Goal: Ask a question: Seek information or help from site administrators or community

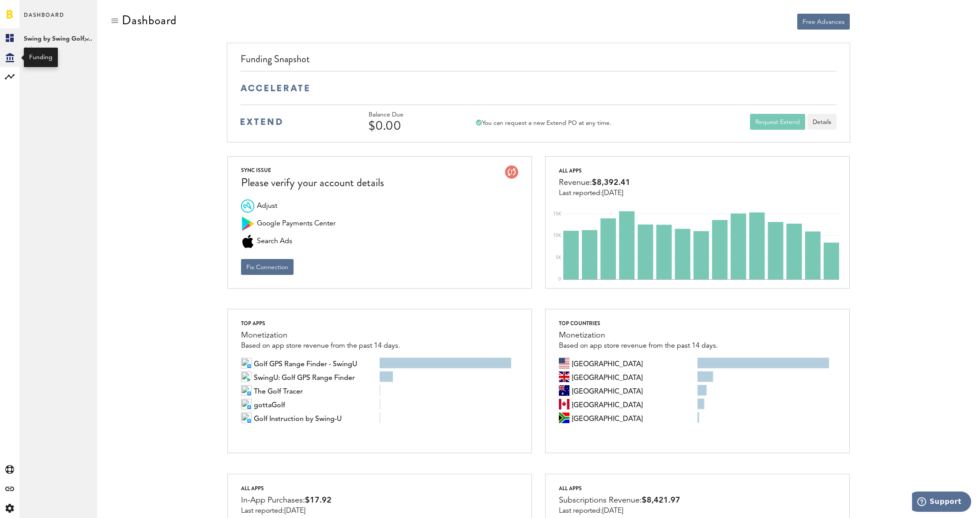
click at [14, 56] on div "Created with Sketch." at bounding box center [9, 57] width 19 height 19
click at [8, 76] on icon at bounding box center [10, 76] width 10 height 5
click at [36, 57] on link "Subscriptions" at bounding box center [58, 57] width 78 height 19
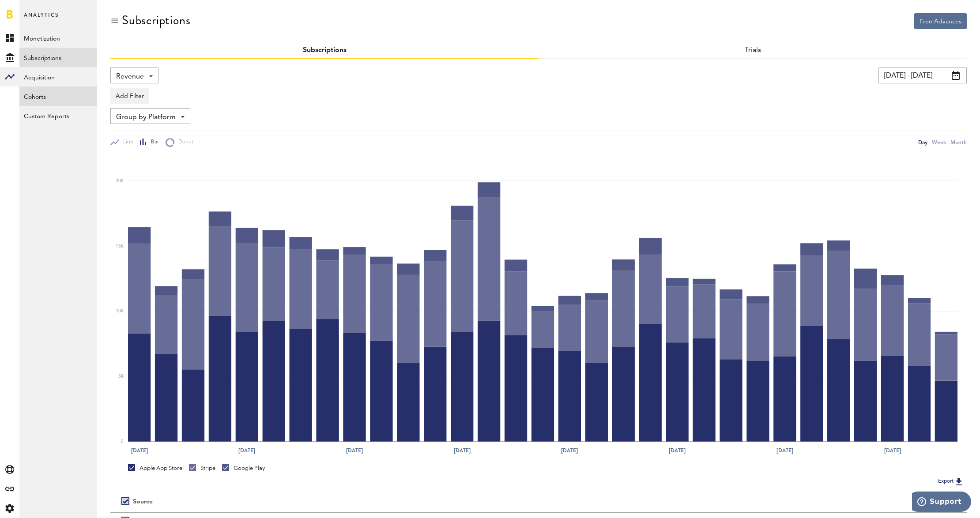
click at [36, 98] on link "Cohorts" at bounding box center [58, 96] width 78 height 19
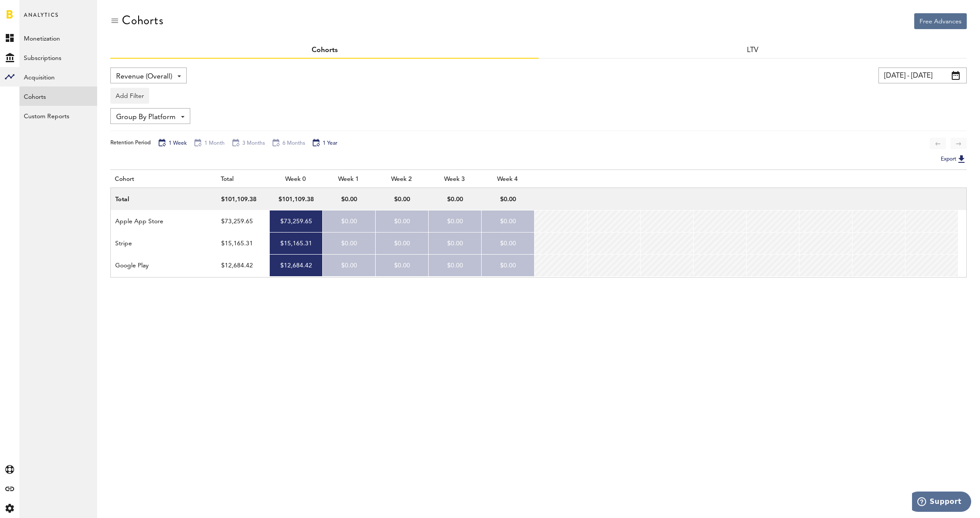
click at [329, 143] on div "1 Year" at bounding box center [325, 144] width 26 height 10
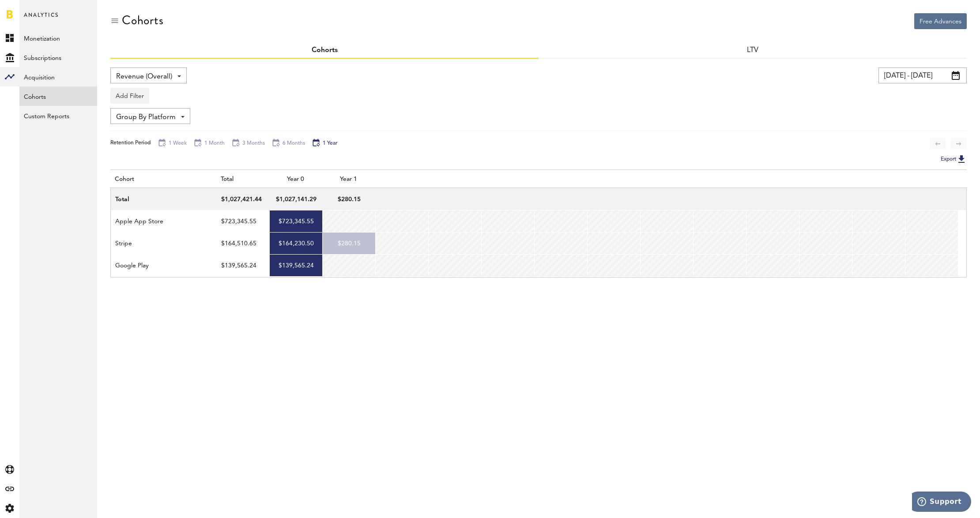
click at [958, 75] on span at bounding box center [956, 75] width 8 height 9
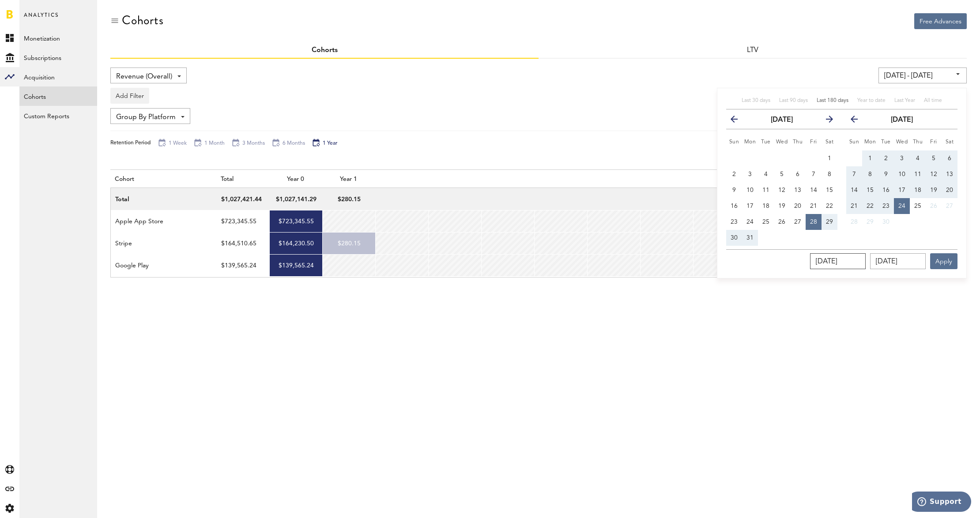
click at [822, 260] on input "[DATE]" at bounding box center [838, 261] width 56 height 16
drag, startPoint x: 866, startPoint y: 262, endPoint x: 785, endPoint y: 258, distance: 81.3
click at [785, 258] on div "[DATE] [DATE] Apply" at bounding box center [841, 259] width 231 height 20
type input "09/24/202_"
type input "[DATE] - [DATE]"
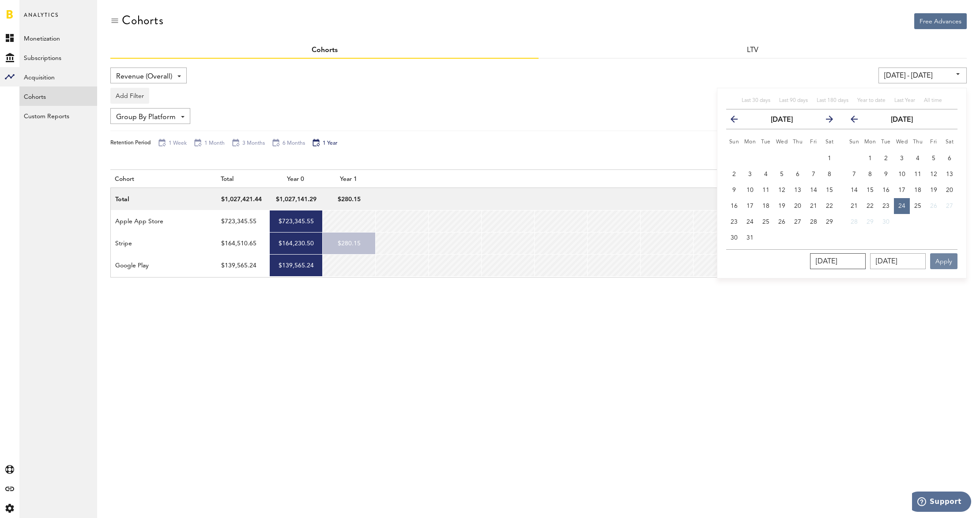
type input "[DATE]"
click at [949, 264] on button "Apply" at bounding box center [943, 261] width 27 height 16
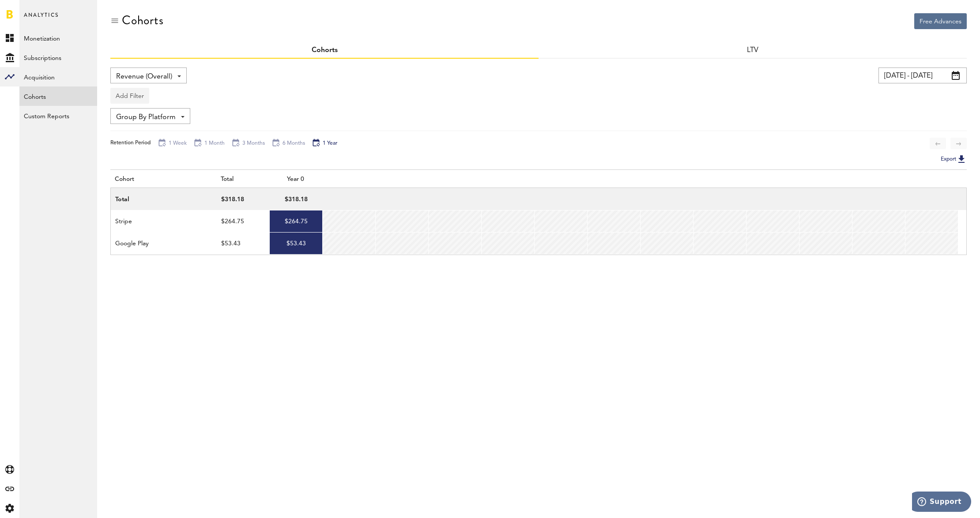
click at [132, 92] on button "Add Filter" at bounding box center [129, 96] width 39 height 16
click at [165, 169] on li "Subscription durations" at bounding box center [151, 167] width 72 height 16
click at [212, 101] on div "Subscription durations - 1 week 1 month 3 months 6 months 1 year" at bounding box center [166, 96] width 110 height 16
click at [163, 196] on span "1 year" at bounding box center [153, 195] width 68 height 15
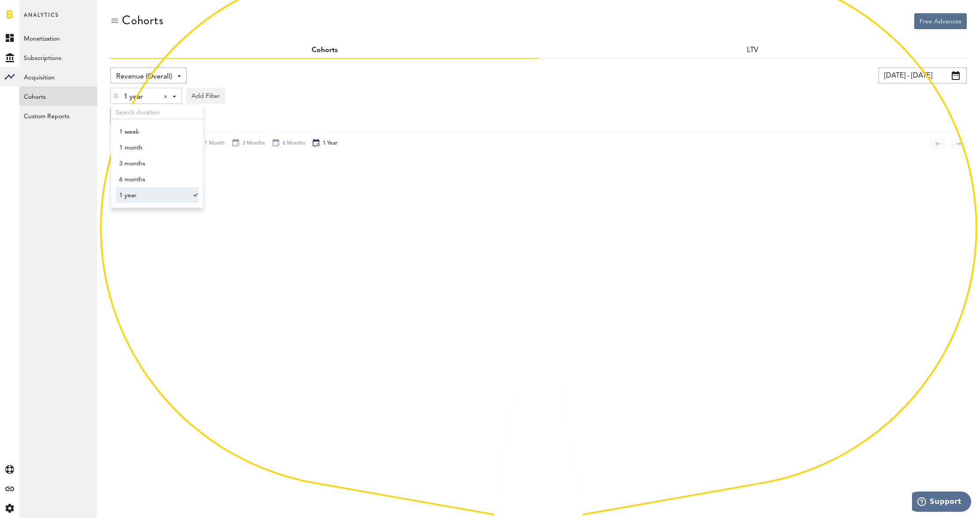
click at [405, 98] on div "1 year 1 year 1 week 1 month 3 months 6 months 1 year Add Filter Platforms Apps…" at bounding box center [538, 93] width 857 height 20
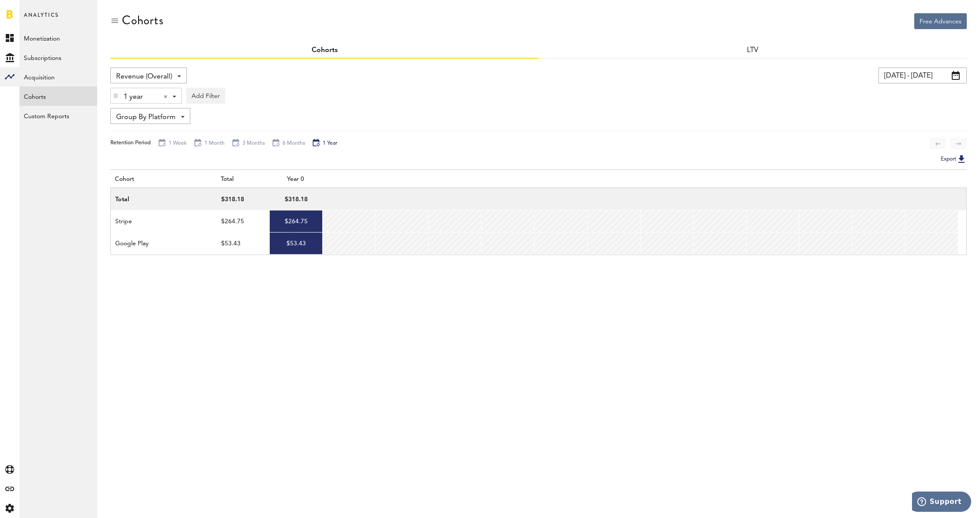
click at [956, 78] on span at bounding box center [956, 75] width 8 height 9
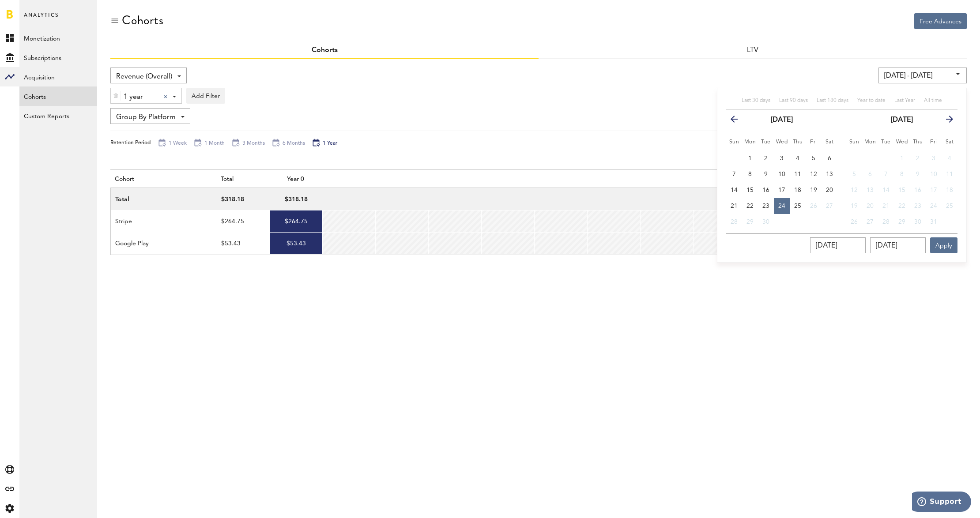
click at [738, 121] on icon "button" at bounding box center [738, 121] width 0 height 0
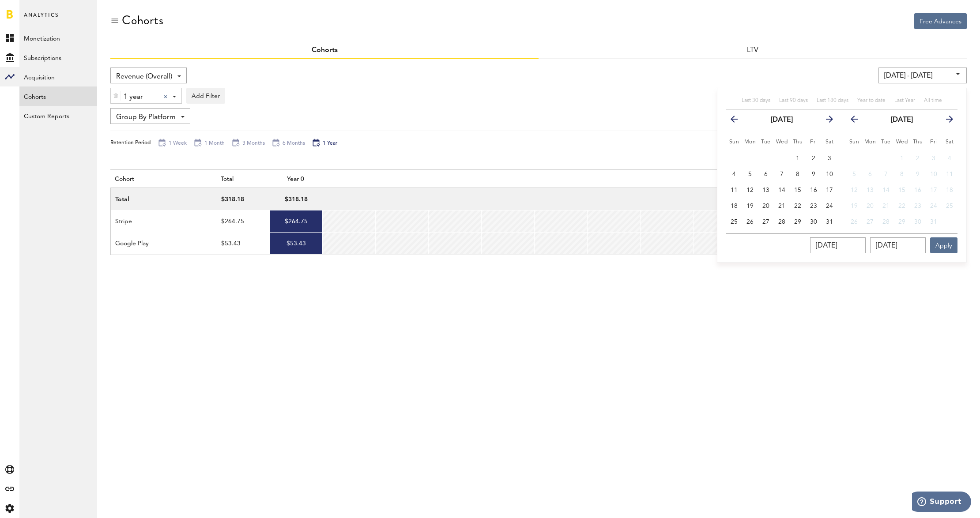
click at [738, 121] on icon "button" at bounding box center [738, 121] width 0 height 0
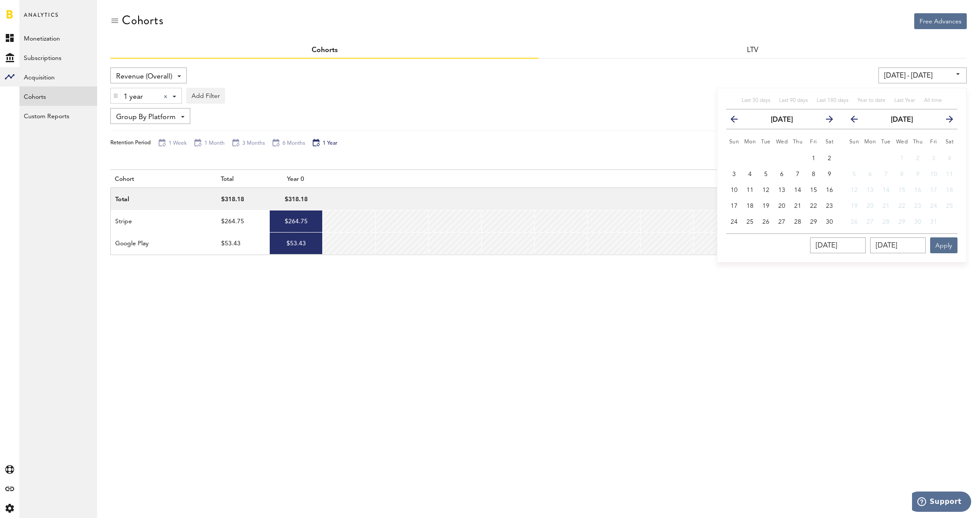
click at [738, 121] on icon "button" at bounding box center [738, 121] width 0 height 0
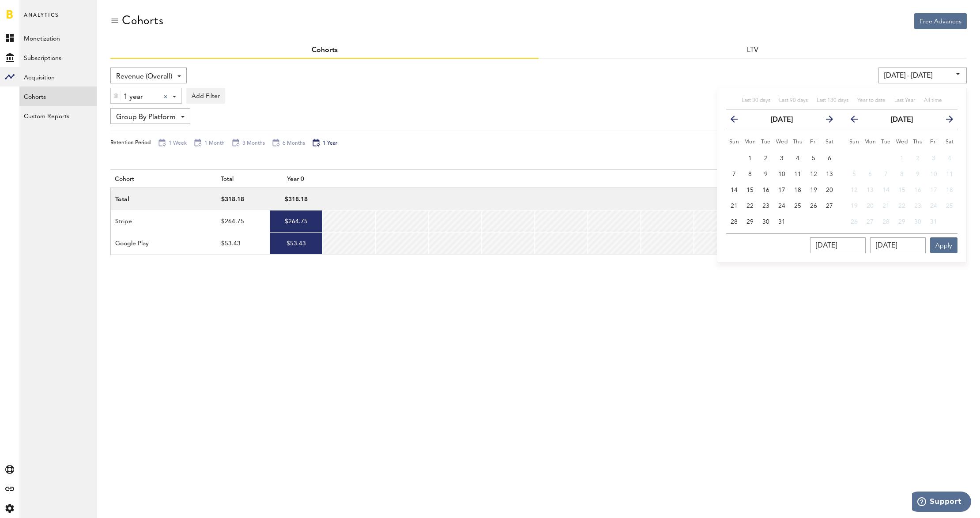
click at [738, 121] on icon "button" at bounding box center [738, 121] width 0 height 0
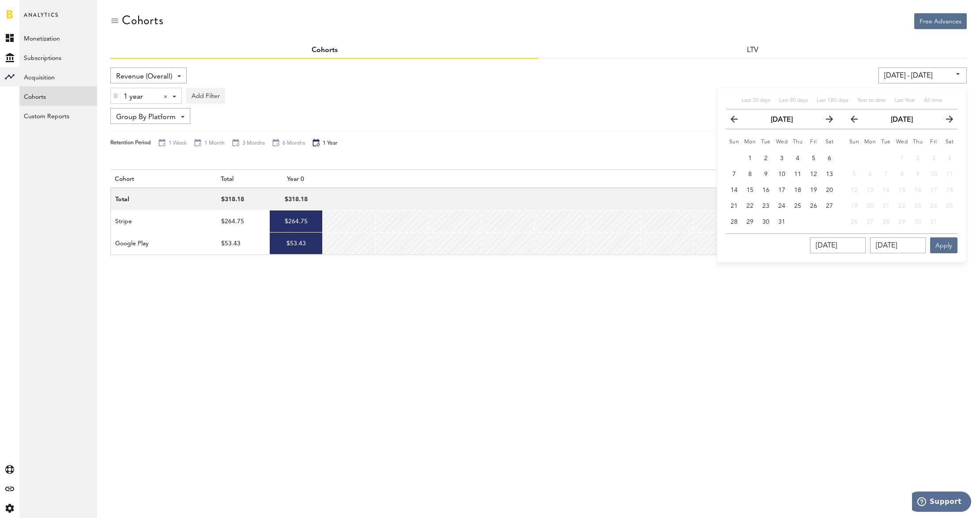
click at [738, 121] on icon "button" at bounding box center [738, 121] width 0 height 0
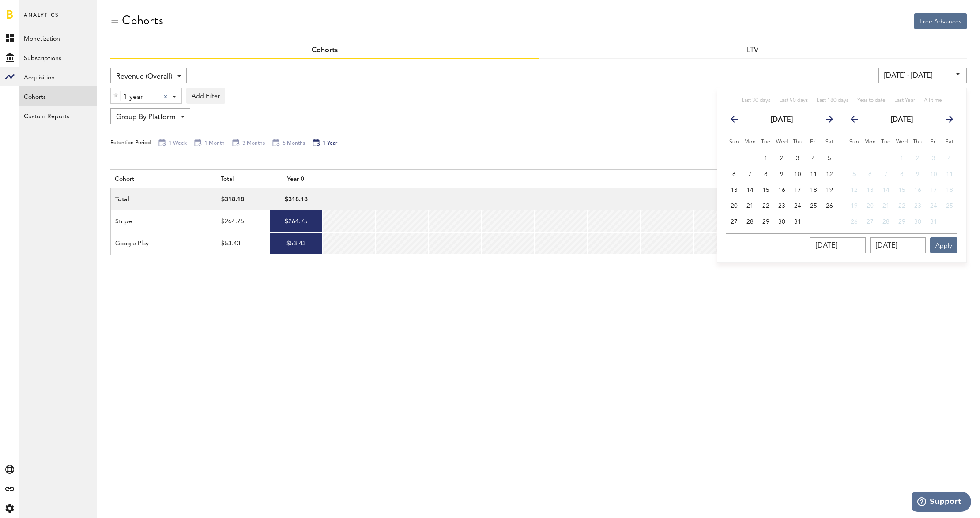
click at [738, 121] on icon "button" at bounding box center [738, 121] width 0 height 0
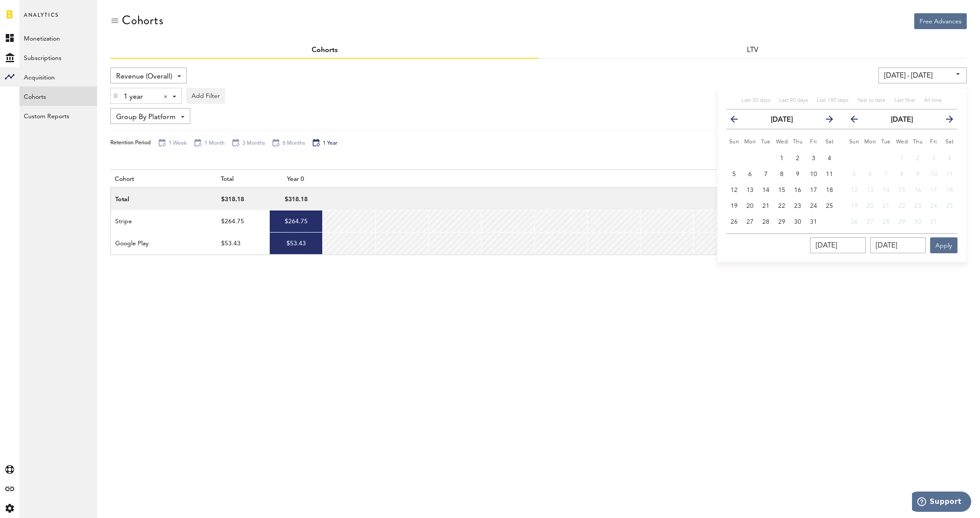
click at [738, 121] on icon "button" at bounding box center [738, 121] width 0 height 0
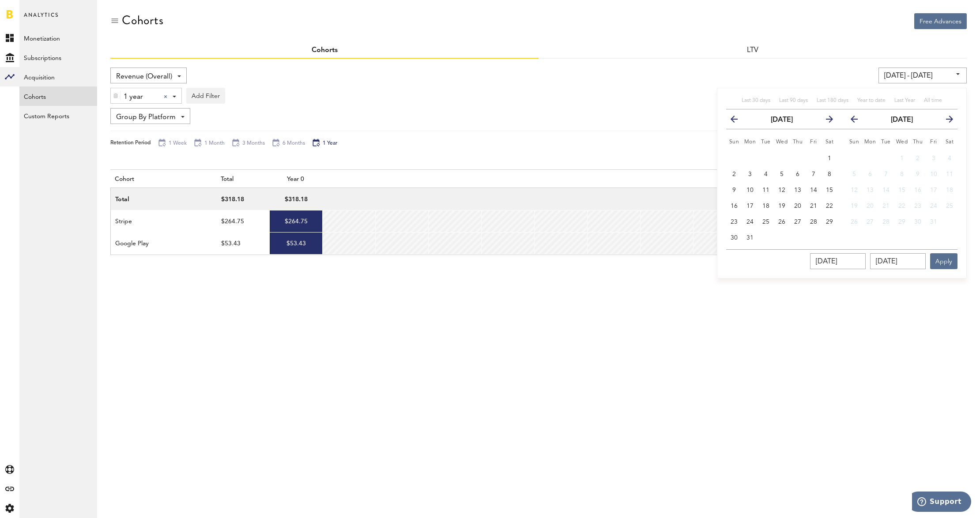
click at [738, 121] on icon "button" at bounding box center [738, 121] width 0 height 0
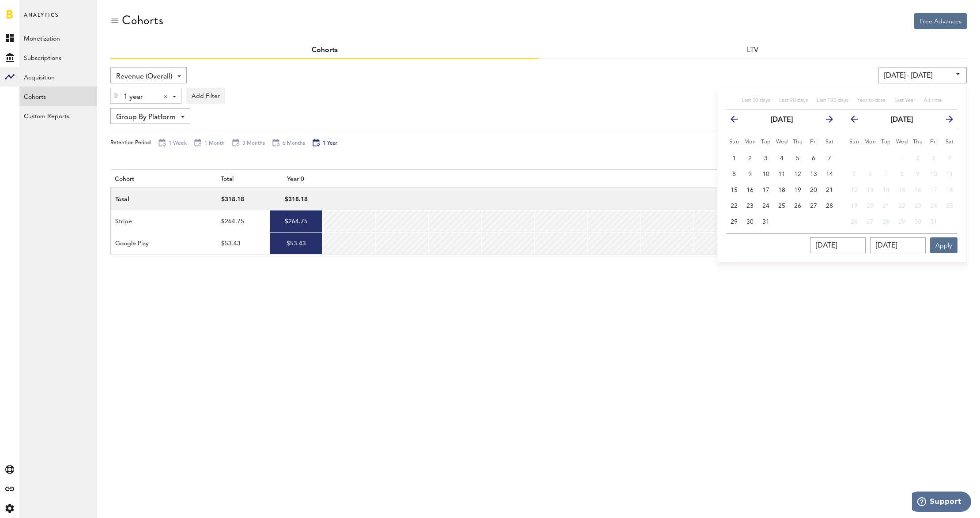
click at [738, 121] on icon "button" at bounding box center [738, 121] width 0 height 0
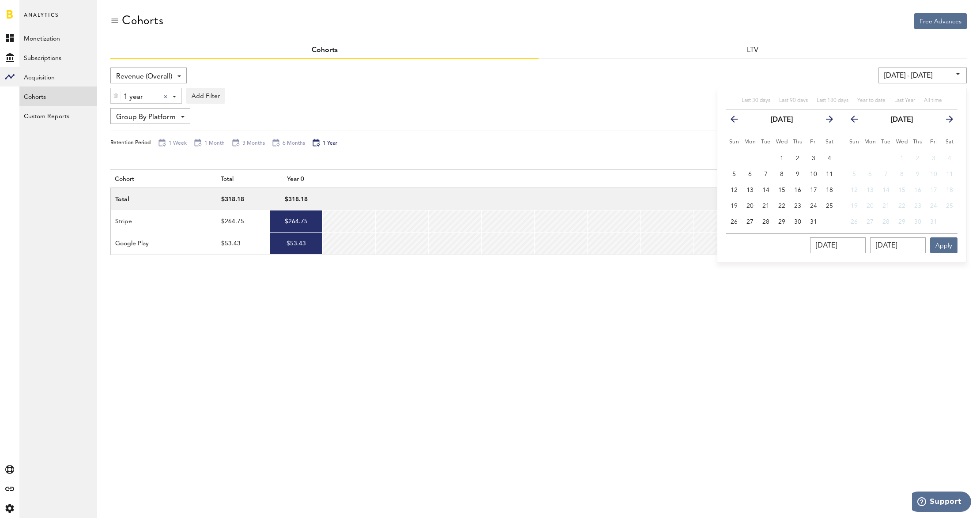
click at [738, 121] on icon "button" at bounding box center [738, 121] width 0 height 0
click at [737, 159] on button "1" at bounding box center [734, 159] width 16 height 16
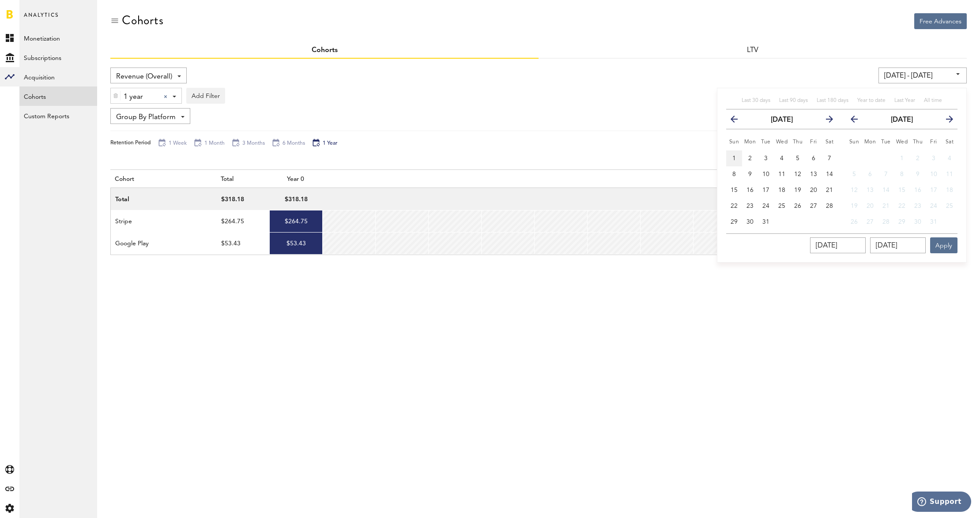
type input "[DATE] - [DATE]"
type input "[DATE]"
click at [921, 244] on input "[DATE]" at bounding box center [898, 246] width 56 height 16
drag, startPoint x: 921, startPoint y: 244, endPoint x: 834, endPoint y: 226, distance: 88.0
click at [834, 230] on div "Last 30 days Last 90 days Last 180 days Year to date Last Year All time previou…" at bounding box center [842, 175] width 250 height 175
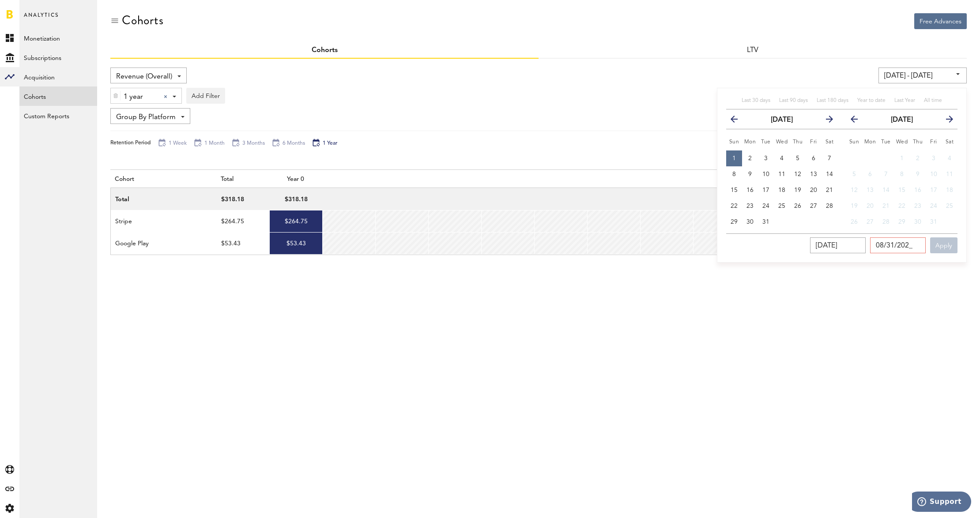
type input "[DATE]"
type input "[DATE] - [DATE]"
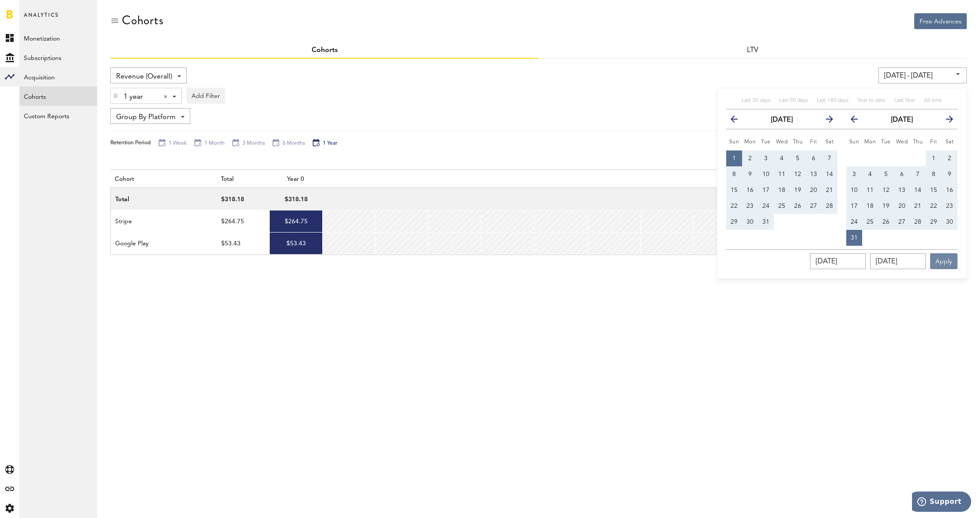
click at [952, 257] on button "Apply" at bounding box center [943, 261] width 27 height 16
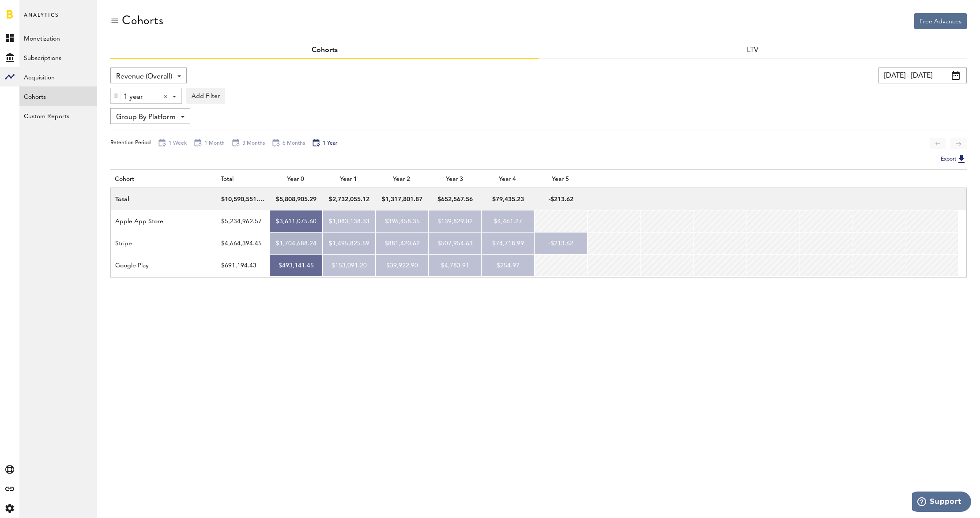
click at [954, 74] on span at bounding box center [956, 75] width 8 height 9
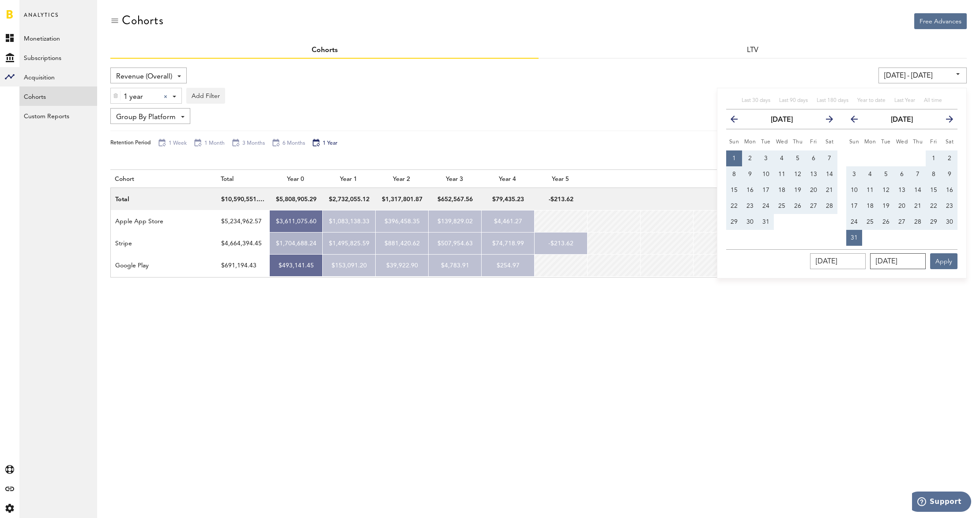
click at [905, 262] on input "[DATE]" at bounding box center [898, 261] width 56 height 16
drag, startPoint x: 919, startPoint y: 260, endPoint x: 823, endPoint y: 246, distance: 96.8
click at [823, 246] on div "Last 30 days Last 90 days Last 180 days Year to date Last Year All time previou…" at bounding box center [842, 183] width 250 height 191
type input "07/01/202_"
type input "[DATE] - [DATE]"
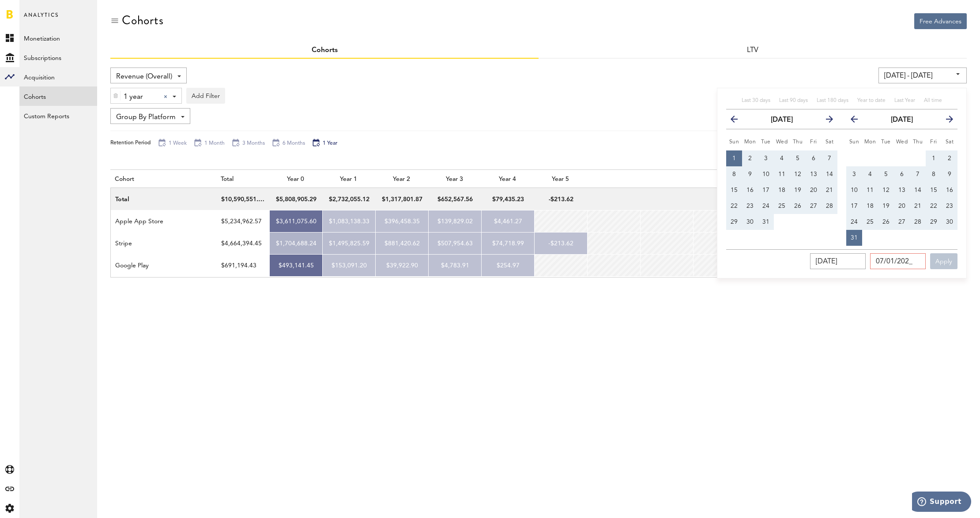
type input "[DATE]"
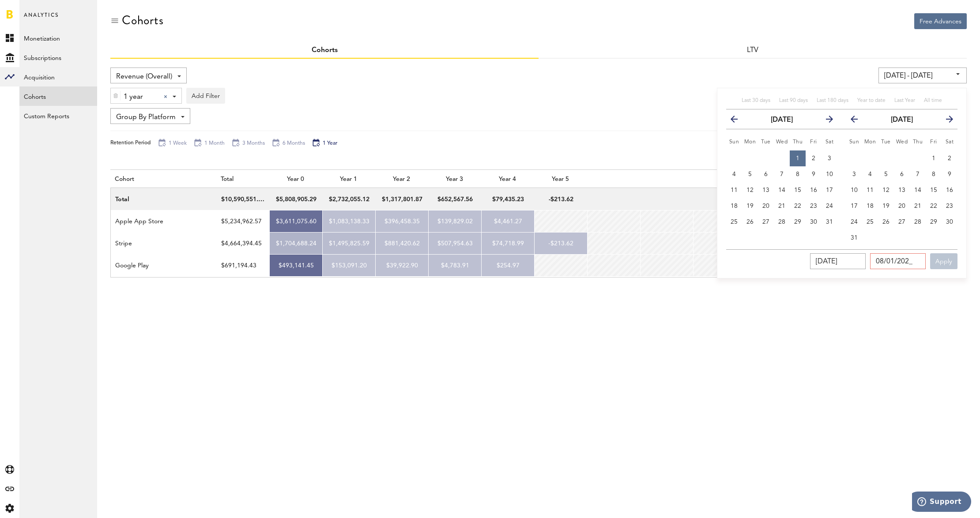
type input "[DATE]"
type input "[DATE] - [DATE]"
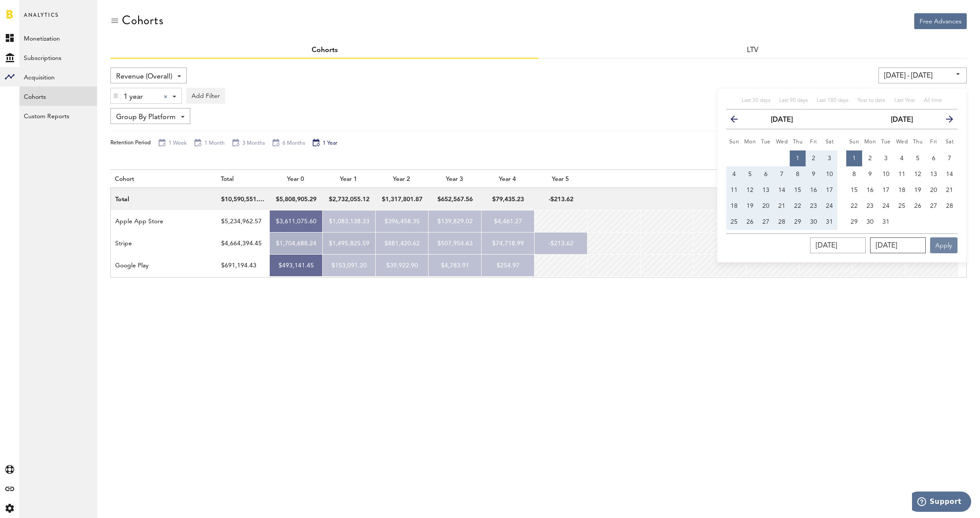
type input "[DATE]"
click at [948, 245] on button "Apply" at bounding box center [943, 246] width 27 height 16
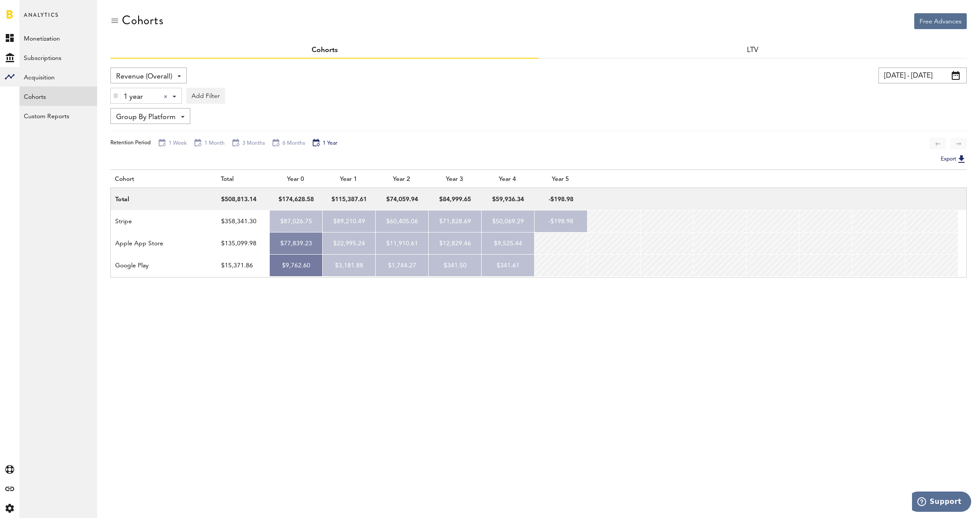
click at [943, 74] on input "[DATE] - [DATE]" at bounding box center [923, 76] width 88 height 16
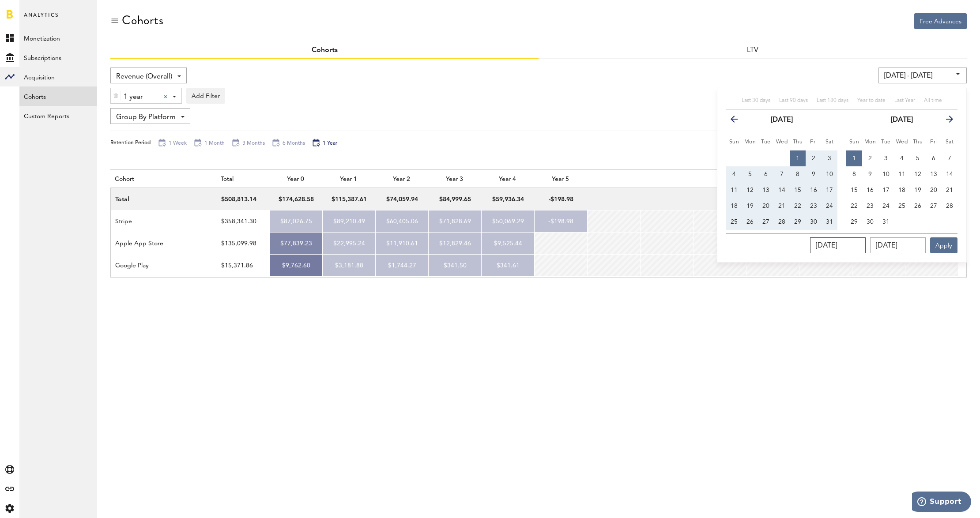
click at [854, 251] on input "[DATE]" at bounding box center [838, 246] width 56 height 16
click at [827, 244] on input "[DATE]" at bounding box center [838, 246] width 56 height 16
type input "[DATE] - [DATE]"
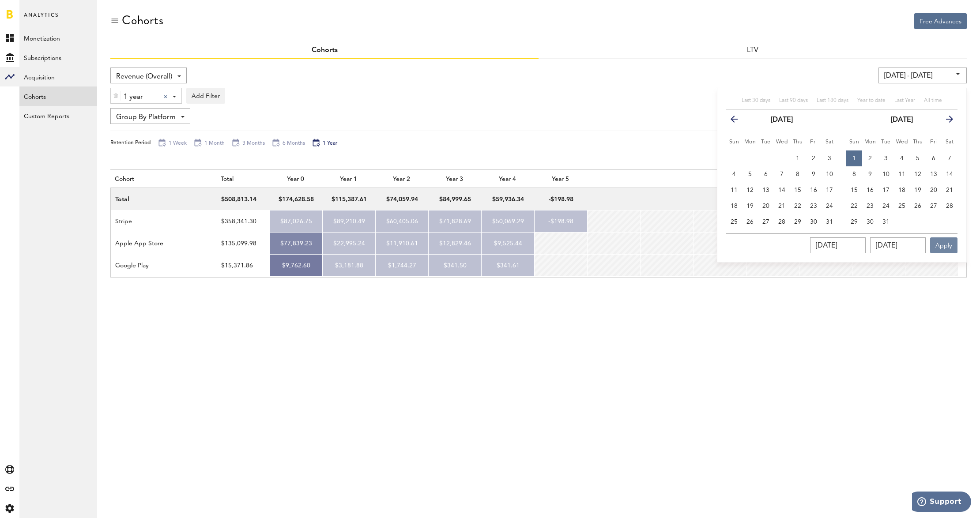
click at [946, 251] on button "Apply" at bounding box center [943, 246] width 27 height 16
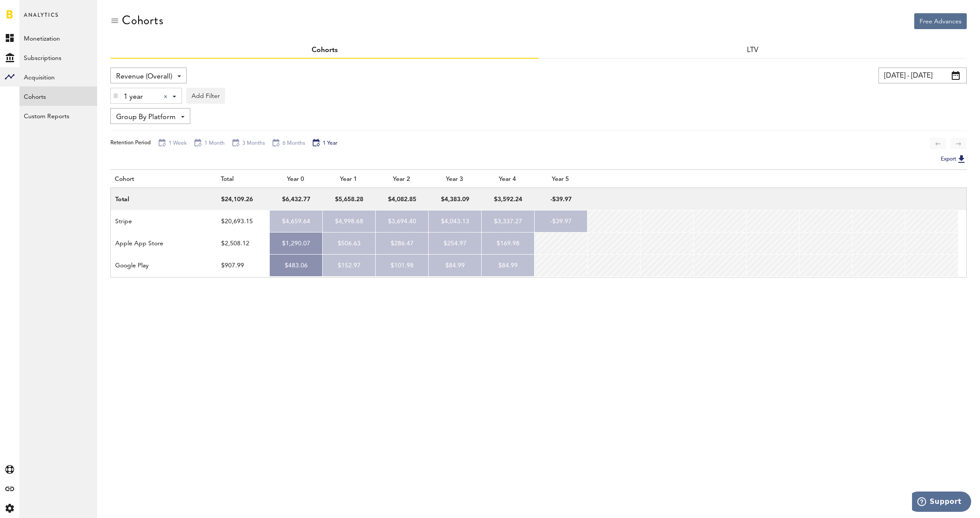
click at [958, 78] on span at bounding box center [956, 75] width 8 height 9
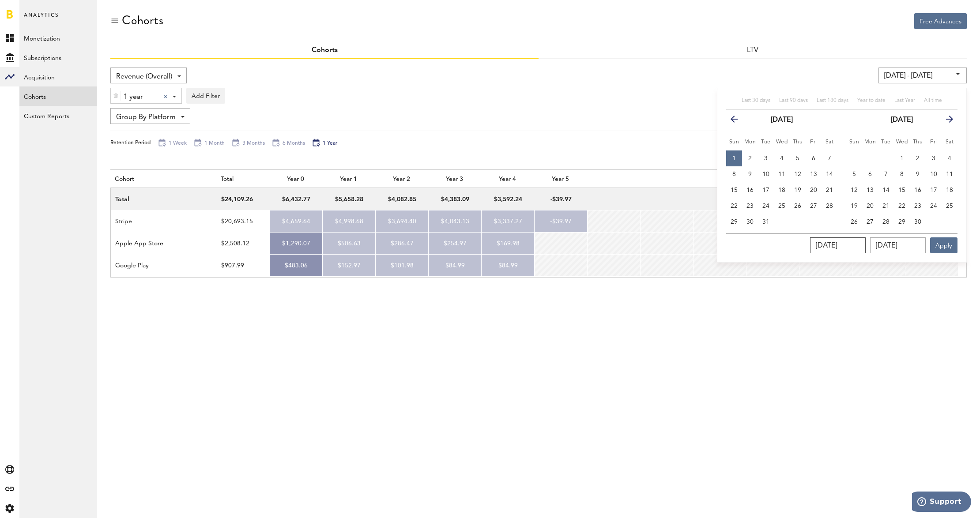
drag, startPoint x: 865, startPoint y: 246, endPoint x: 774, endPoint y: 221, distance: 94.3
click at [771, 229] on div "Last 30 days Last 90 days Last 180 days Year to date Last Year All time previou…" at bounding box center [842, 175] width 250 height 175
type input "12/31/202_"
type input "[DATE] - [DATE]"
type input "[DATE]"
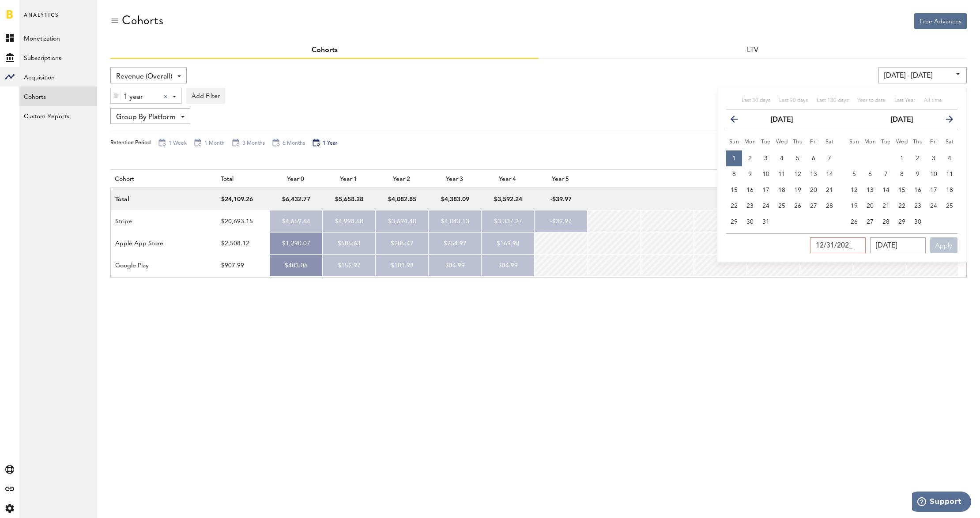
type input "[DATE]"
click at [907, 250] on input "[DATE]" at bounding box center [898, 246] width 56 height 16
click at [942, 249] on button "Apply" at bounding box center [943, 246] width 27 height 16
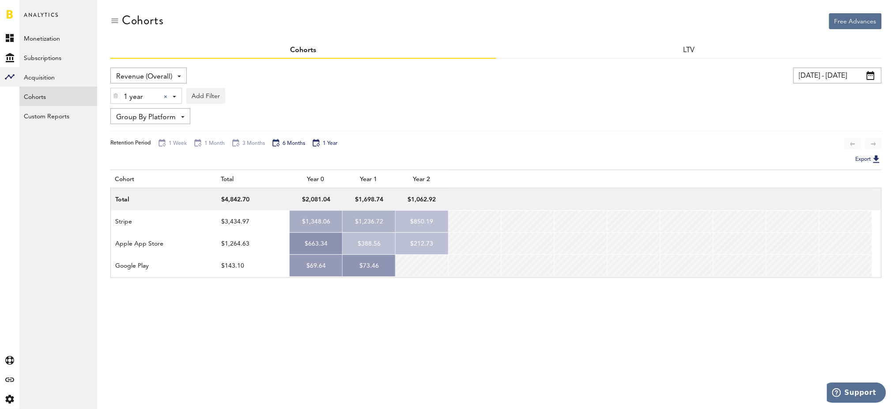
click at [289, 140] on div "6 Months" at bounding box center [289, 144] width 34 height 10
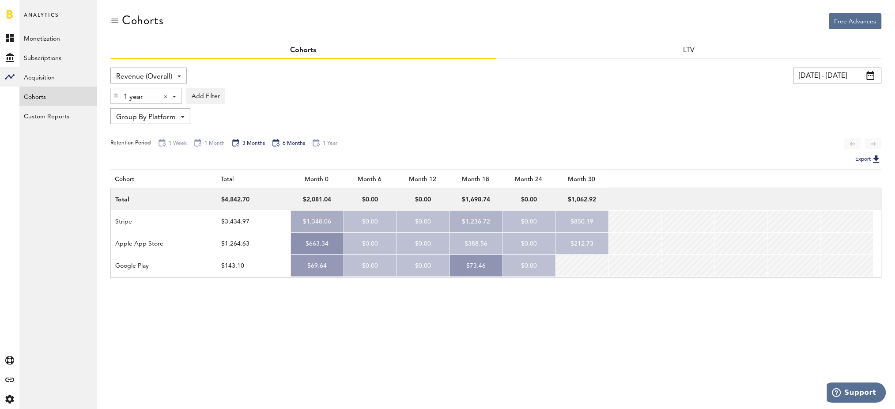
click at [252, 145] on div "3 Months" at bounding box center [248, 144] width 34 height 10
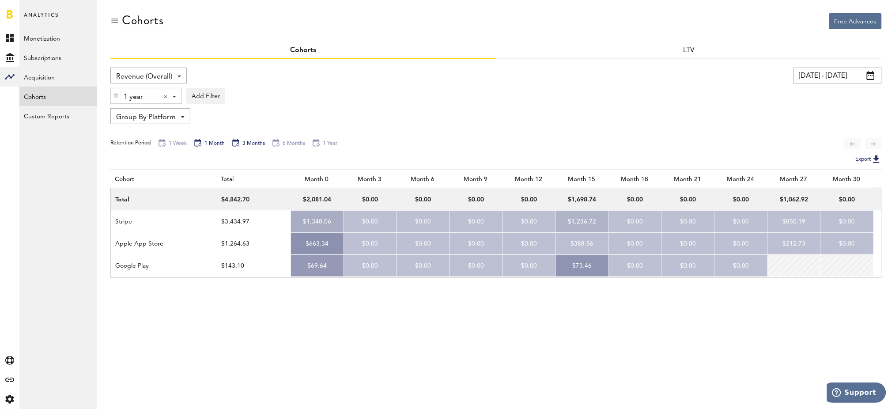
click at [215, 142] on div "1 Month" at bounding box center [208, 144] width 31 height 10
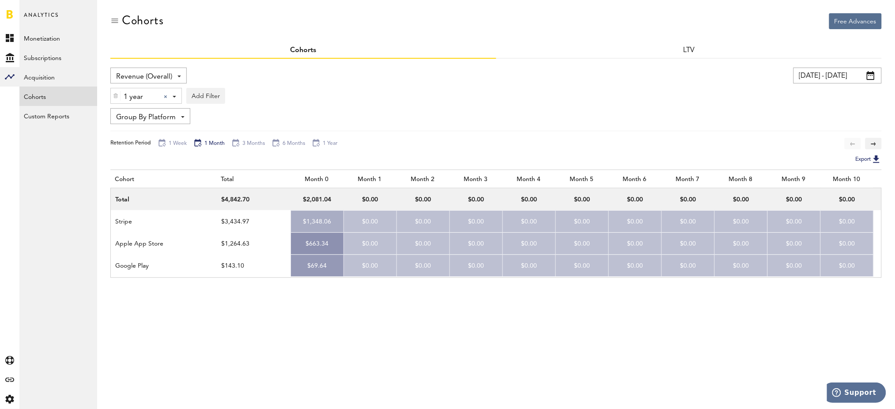
click at [691, 306] on div "cohort total Month 0 Month 1 Month 2 Month 3 Month 4 Month 5 Month 6 Month 7 Mo…" at bounding box center [495, 283] width 771 height 227
click at [876, 141] on button at bounding box center [873, 143] width 16 height 11
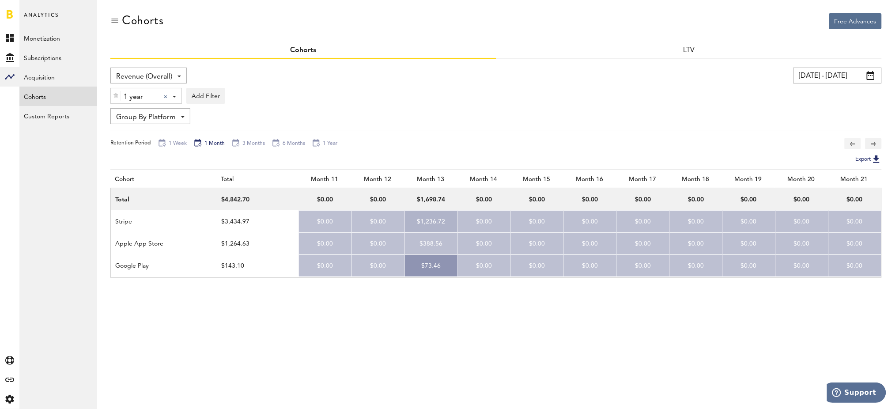
click at [853, 145] on button at bounding box center [853, 143] width 16 height 11
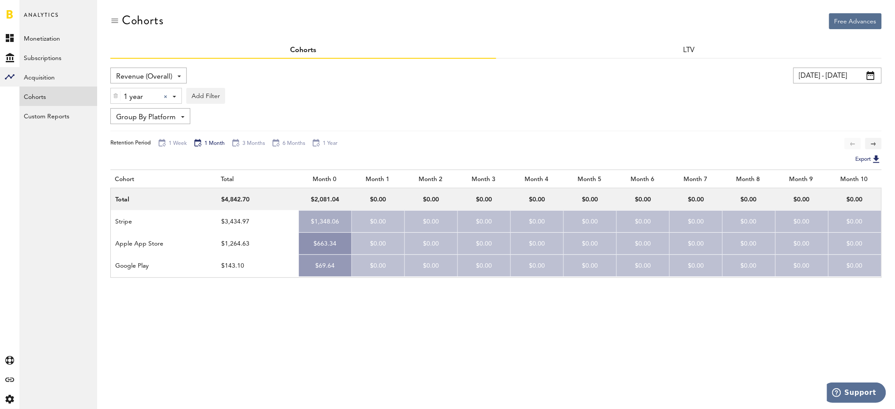
click at [877, 141] on button at bounding box center [873, 143] width 16 height 11
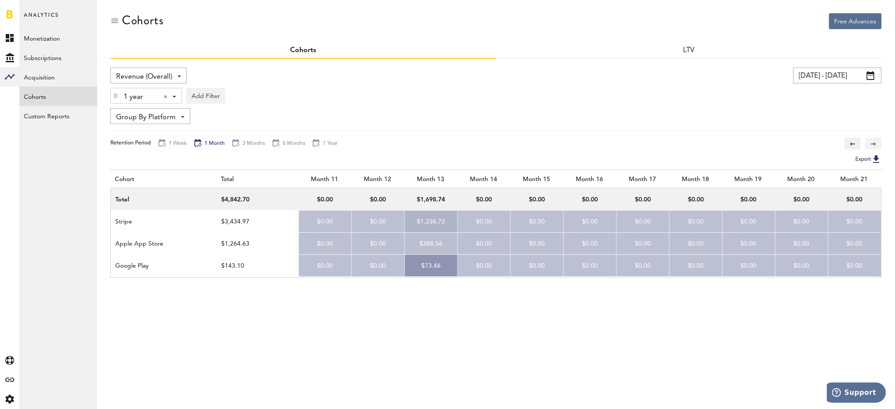
click at [877, 141] on button at bounding box center [873, 143] width 16 height 11
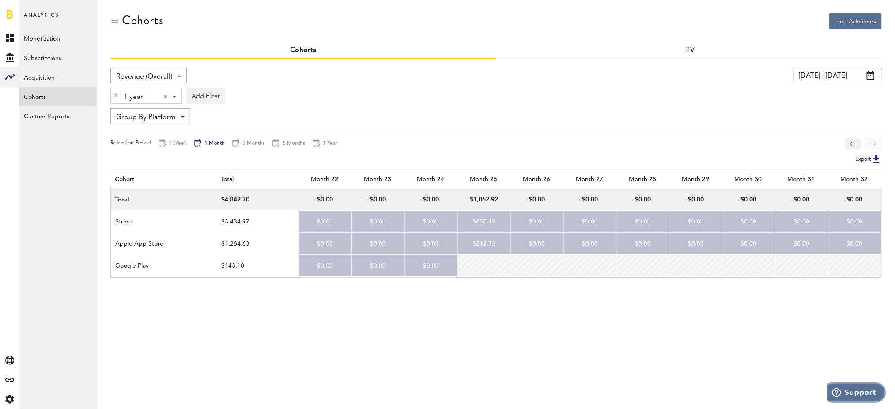
click at [868, 390] on span "Support" at bounding box center [860, 392] width 32 height 8
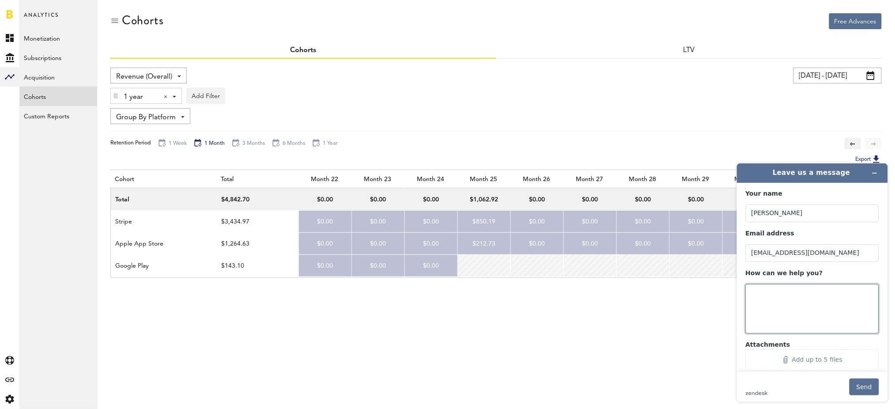
click at [824, 310] on textarea "How can we help you?" at bounding box center [811, 307] width 133 height 49
type textarea "Need some help w cohort reports"
click at [848, 289] on textarea "Need some help w cohort reports" at bounding box center [811, 307] width 133 height 49
drag, startPoint x: 866, startPoint y: 301, endPoint x: 847, endPoint y: 292, distance: 21.5
click at [847, 292] on textarea "Need some help w cohort reports. Do I run them with the same start and end date?" at bounding box center [811, 307] width 133 height 49
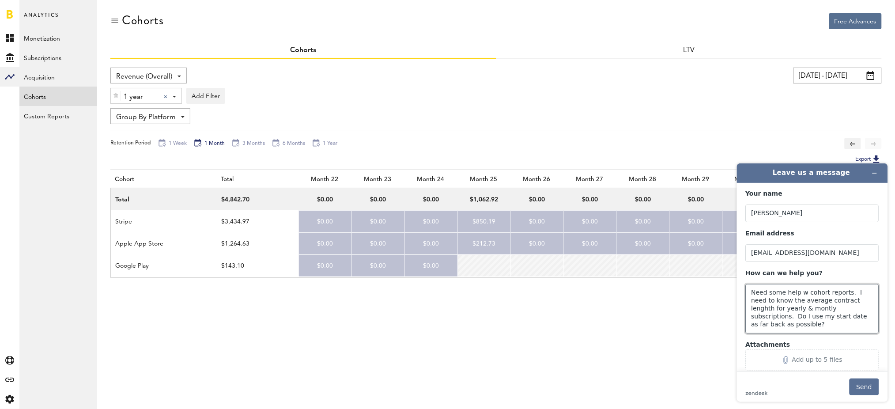
click at [791, 309] on textarea "Need some help w cohort reports. I need to know the average contract lenghth fo…" at bounding box center [811, 307] width 133 height 49
click at [849, 299] on textarea "Need some help w cohort reports. I need to know the average contract lenghth fo…" at bounding box center [811, 307] width 133 height 49
click at [842, 308] on textarea "Need some help w cohort reports. I need to know the average contract length per…" at bounding box center [811, 307] width 133 height 49
click at [811, 328] on textarea "Need some help w cohort reports. I need to know the average contract length per…" at bounding box center [811, 307] width 133 height 49
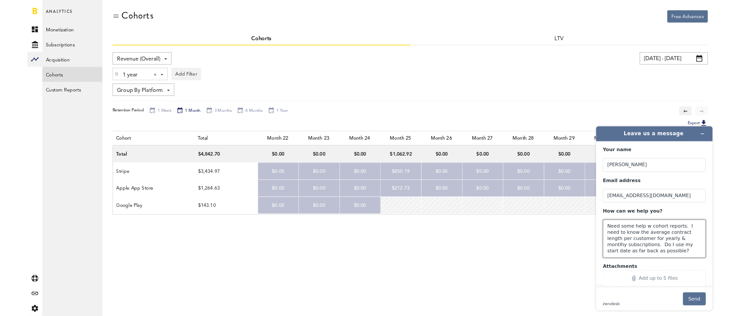
scroll to position [3, 0]
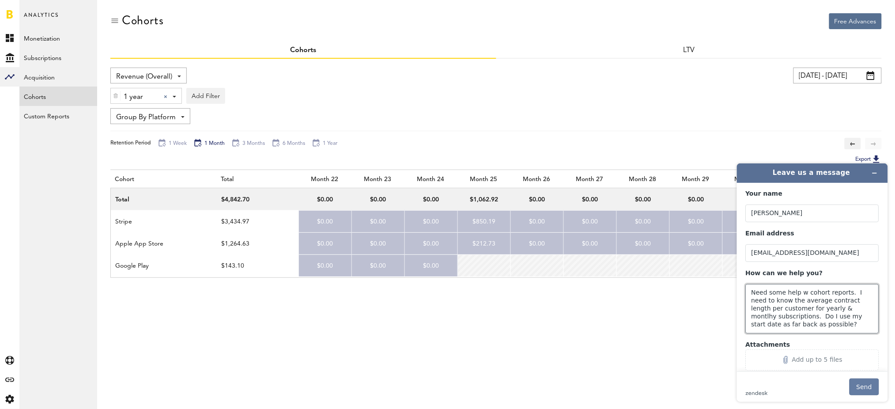
type textarea "Need some help w cohort reports. I need to know the average contract length per…"
click at [864, 385] on button "Send" at bounding box center [864, 386] width 30 height 17
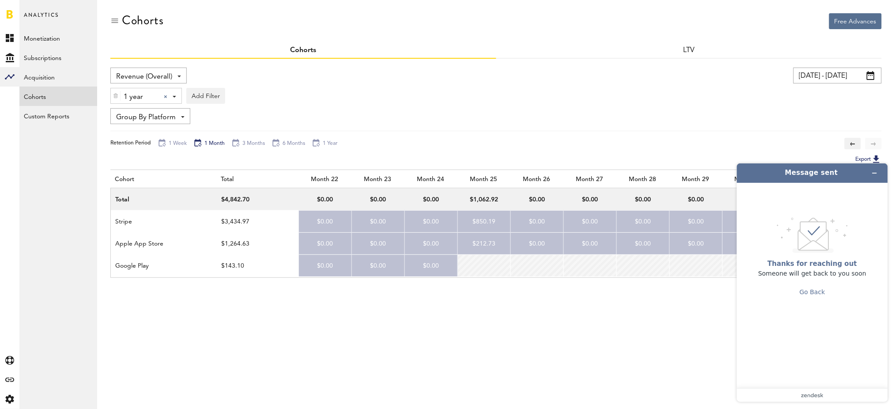
click at [617, 116] on div "Group By Platform Group By Platform Group By App Group By Subscription Group By…" at bounding box center [495, 116] width 771 height 16
click at [872, 173] on icon "Minimize widget" at bounding box center [874, 173] width 6 height 6
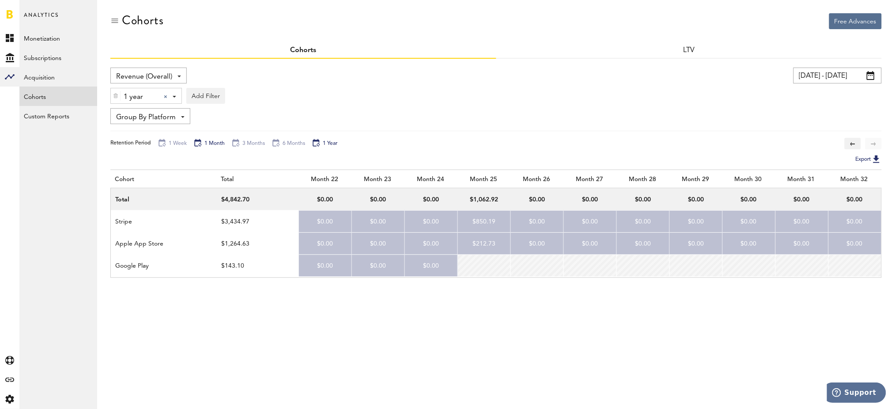
click at [317, 140] on div "1 Year" at bounding box center [325, 144] width 26 height 10
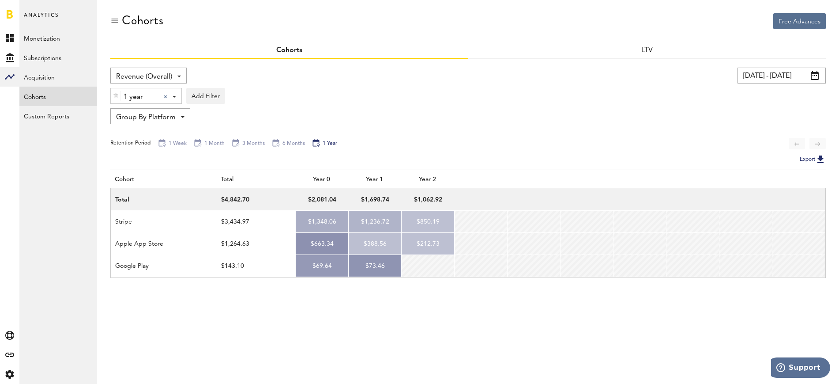
click at [183, 74] on div "Revenue (Overall) Revenue (Overall) Subscribers" at bounding box center [148, 76] width 76 height 16
click at [156, 114] on span "Subscribers" at bounding box center [148, 112] width 59 height 15
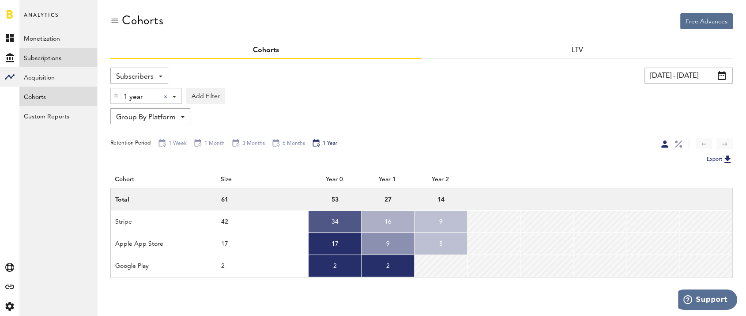
click at [66, 58] on link "Subscriptions" at bounding box center [58, 57] width 78 height 19
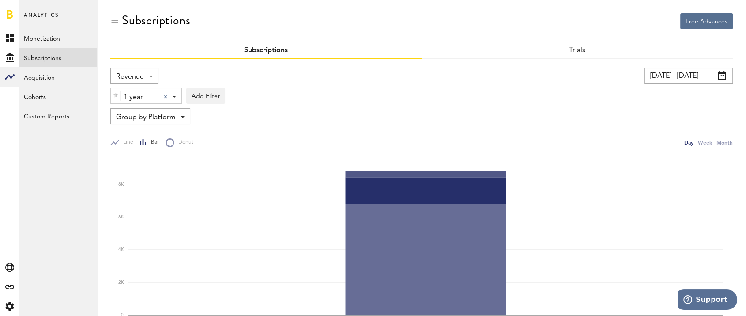
click at [150, 77] on div "Revenue Revenue MRR Actives Trial Status Billing Retries New Subscriptions Rene…" at bounding box center [134, 76] width 48 height 16
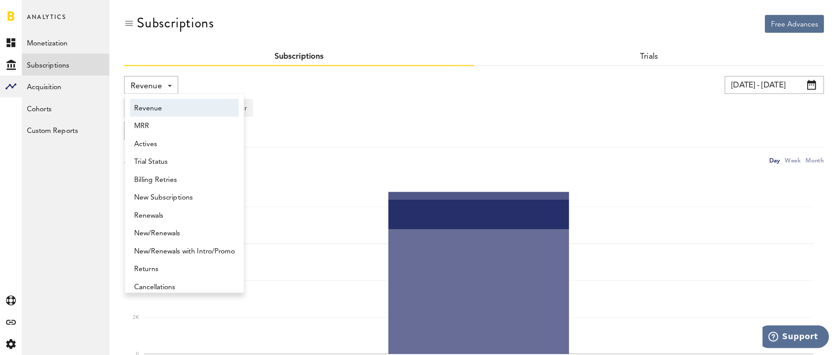
scroll to position [4, 0]
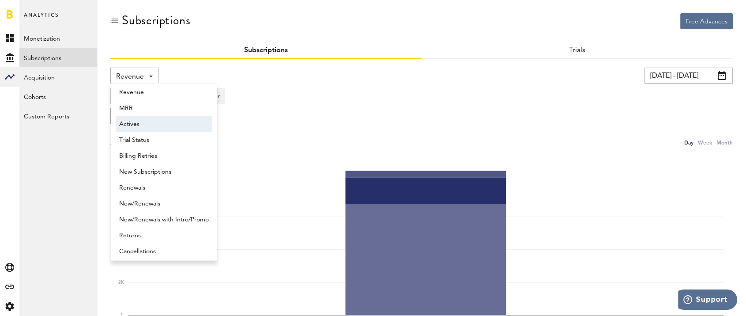
click at [176, 130] on span "Actives" at bounding box center [164, 124] width 90 height 15
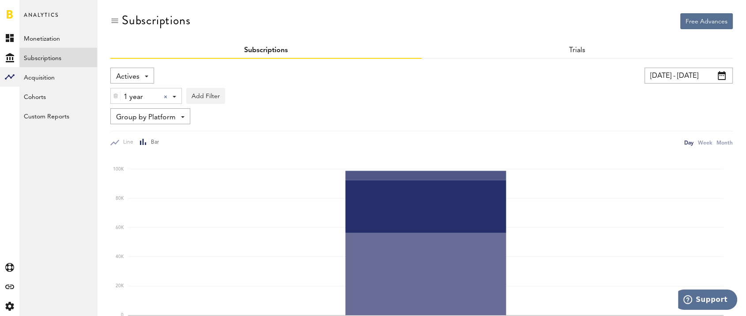
click at [181, 119] on div "Group by Platform Group by Platform Group by App Group by Subscription Group by…" at bounding box center [150, 116] width 80 height 16
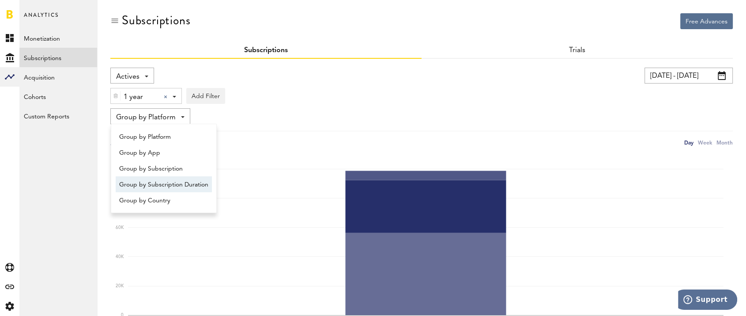
click at [177, 187] on span "Group by Subscription Duration" at bounding box center [163, 184] width 89 height 15
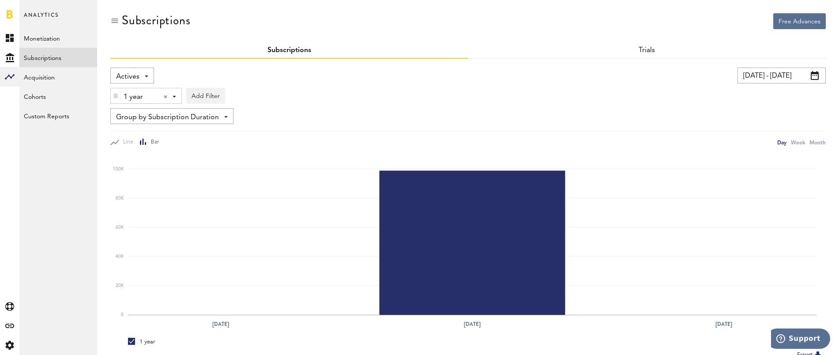
click at [814, 72] on span at bounding box center [815, 75] width 8 height 9
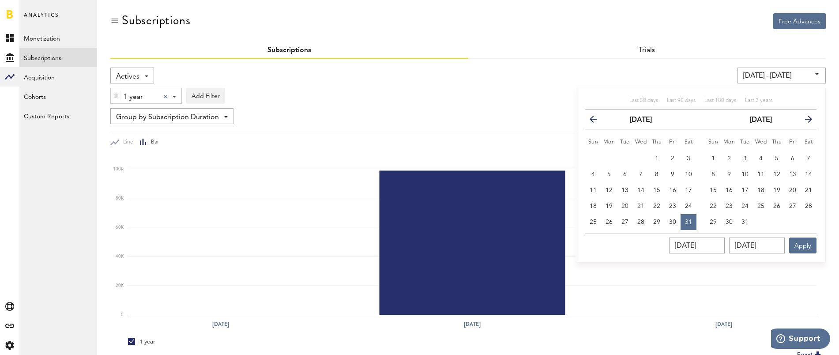
click at [117, 97] on img at bounding box center [115, 96] width 5 height 6
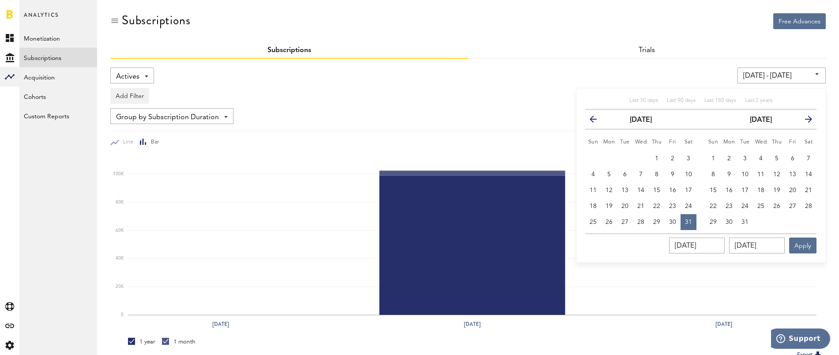
click at [403, 33] on div "Subscriptions" at bounding box center [468, 28] width 716 height 30
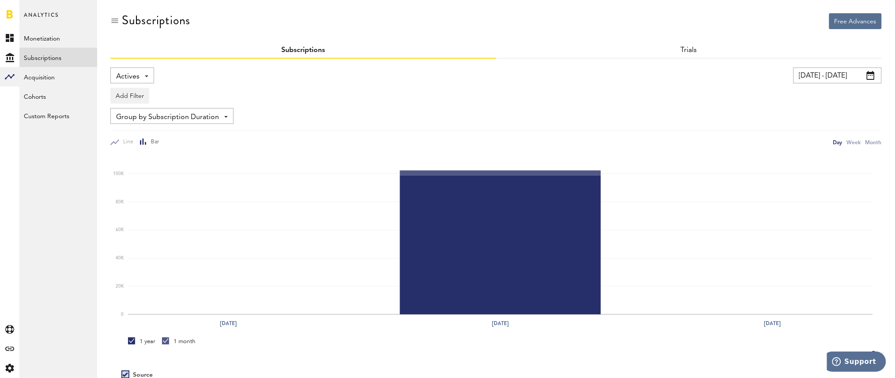
click at [868, 76] on span at bounding box center [871, 75] width 8 height 9
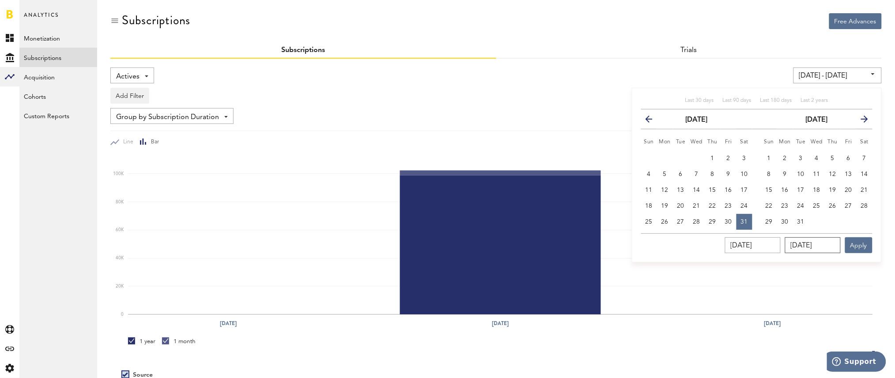
drag, startPoint x: 838, startPoint y: 244, endPoint x: 764, endPoint y: 243, distance: 74.2
click at [764, 243] on div "[DATE] [DATE] Apply" at bounding box center [756, 244] width 231 height 20
drag, startPoint x: 836, startPoint y: 247, endPoint x: 767, endPoint y: 242, distance: 69.0
click at [767, 242] on div "[DATE] 83/12/025_ Apply You can view up to 2 years of data." at bounding box center [756, 244] width 231 height 20
type input "[DATE]"
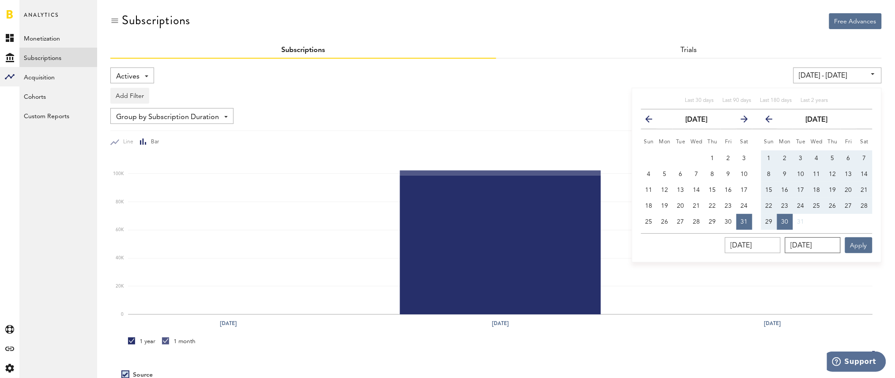
type input "[DATE] - [DATE]"
type input "[DATE]"
drag, startPoint x: 777, startPoint y: 243, endPoint x: 708, endPoint y: 239, distance: 69.0
click at [708, 239] on div "[DATE] [DATE] Apply" at bounding box center [756, 244] width 231 height 20
click at [773, 121] on icon "button" at bounding box center [773, 121] width 0 height 0
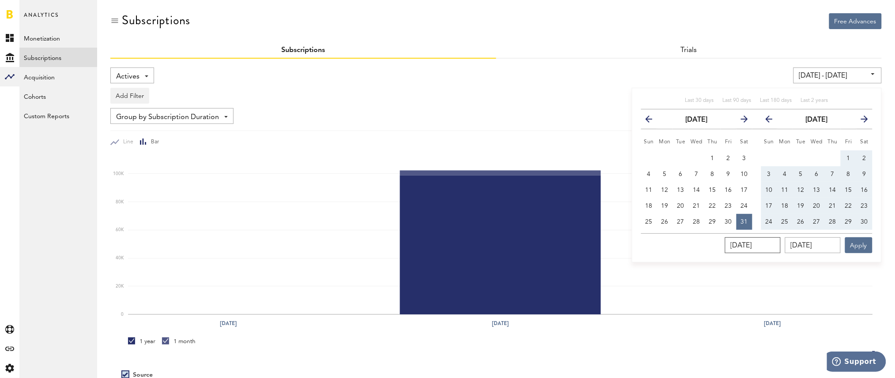
click at [744, 242] on input "[DATE]" at bounding box center [753, 246] width 56 height 16
drag, startPoint x: 776, startPoint y: 247, endPoint x: 696, endPoint y: 241, distance: 79.7
click at [696, 241] on div "[DATE] [DATE] Apply" at bounding box center [756, 244] width 231 height 20
type input "[DATE]"
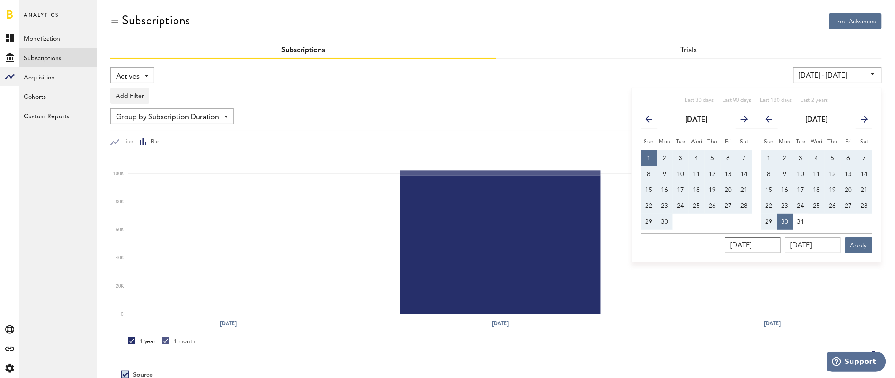
type input "[DATE] - [DATE]"
type input "[DATE]"
click at [841, 246] on input "[DATE]" at bounding box center [813, 246] width 56 height 16
drag, startPoint x: 841, startPoint y: 246, endPoint x: 772, endPoint y: 242, distance: 69.4
click at [772, 242] on div "[DATE] [DATE] Apply" at bounding box center [756, 244] width 231 height 20
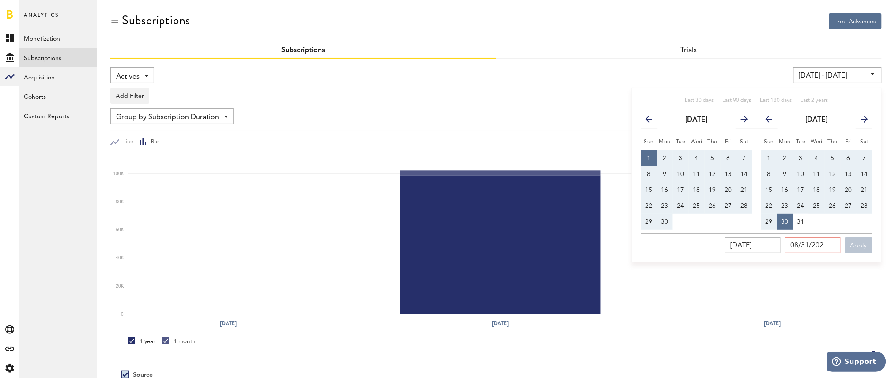
type input "[DATE]"
type input "[DATE] - [DATE]"
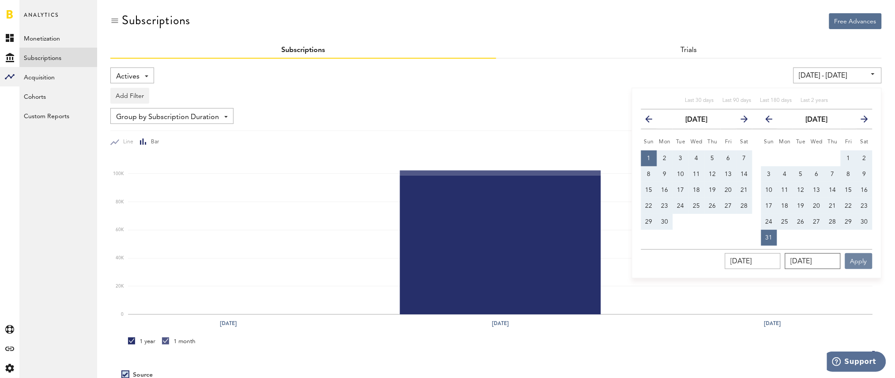
type input "[DATE]"
click at [855, 261] on button "Apply" at bounding box center [858, 261] width 27 height 16
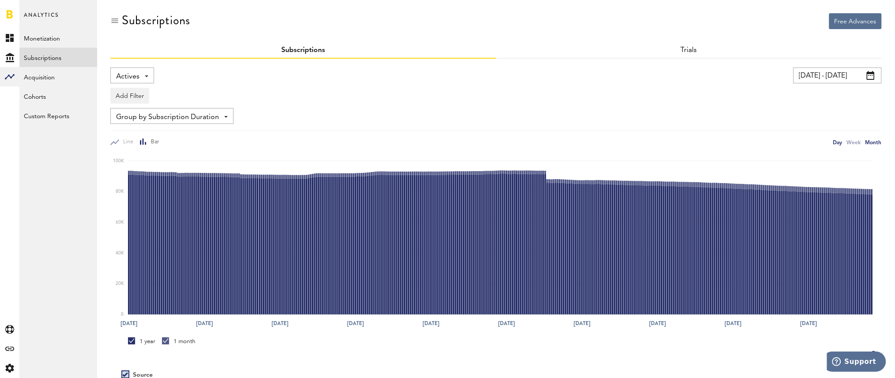
click at [876, 143] on div "Month" at bounding box center [873, 142] width 16 height 9
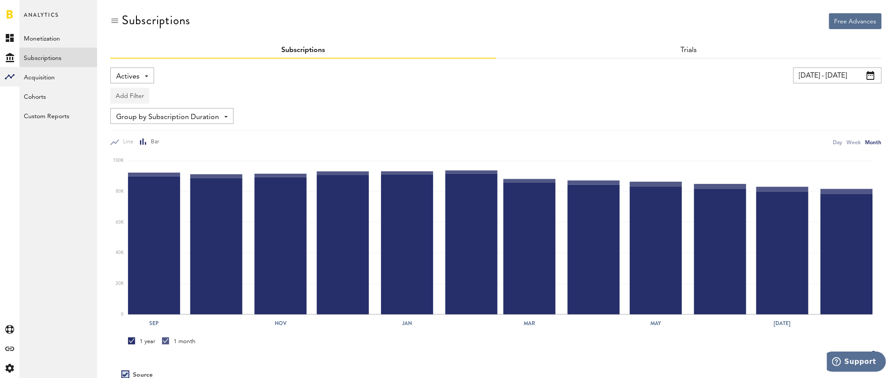
click at [139, 94] on button "Add Filter" at bounding box center [129, 96] width 39 height 16
click at [369, 91] on div "Add Filter Platforms Apps Subscriptions Subscription durations Countries" at bounding box center [495, 93] width 771 height 20
click at [129, 96] on button "Add Filter" at bounding box center [129, 96] width 39 height 16
click at [162, 162] on li "Subscription durations" at bounding box center [151, 167] width 72 height 16
click at [224, 118] on div "Group by Subscription Duration Group by Platform Group by App Group by Subscrip…" at bounding box center [171, 116] width 123 height 16
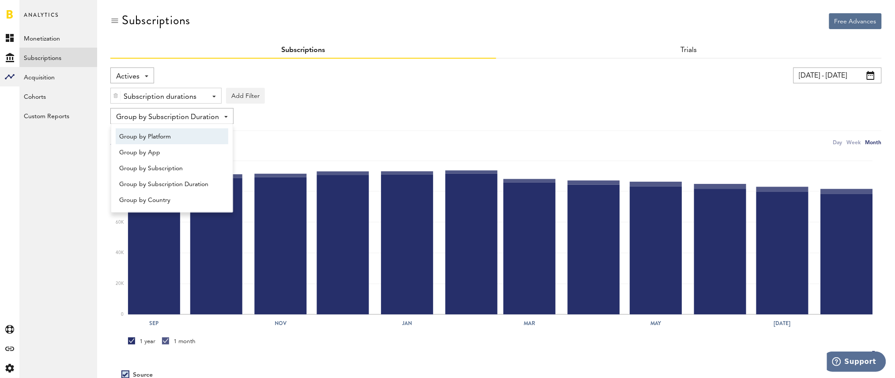
click at [213, 136] on span "Group by Platform" at bounding box center [172, 136] width 106 height 15
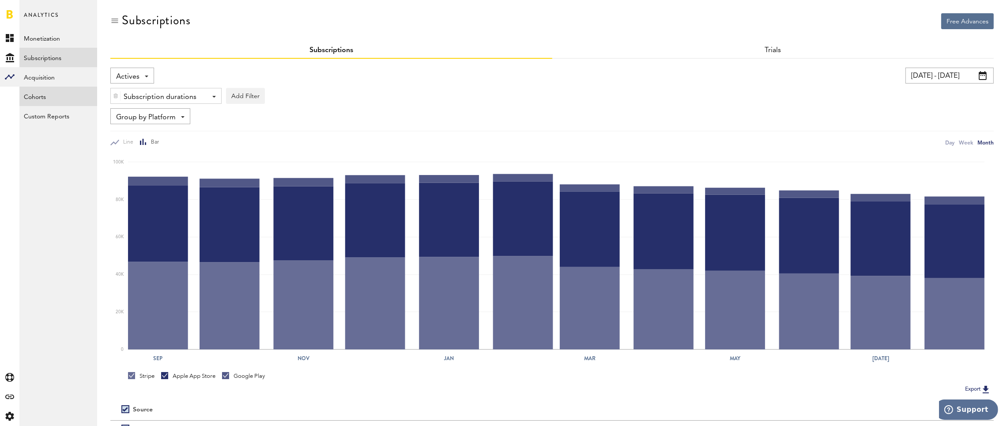
click at [40, 96] on link "Cohorts" at bounding box center [58, 96] width 78 height 19
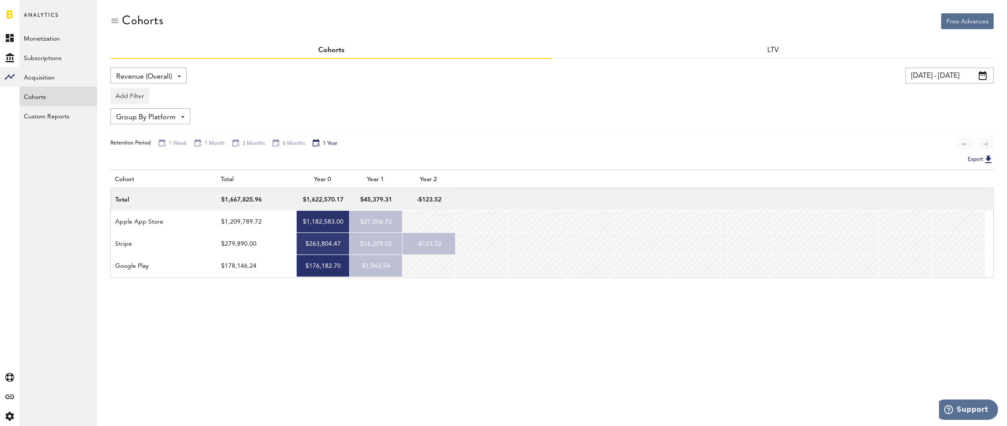
click at [185, 79] on div "Revenue (Overall) Revenue (Overall) Subscribers" at bounding box center [148, 76] width 76 height 16
click at [166, 116] on span "Subscribers" at bounding box center [148, 112] width 59 height 15
